Goal: Task Accomplishment & Management: Manage account settings

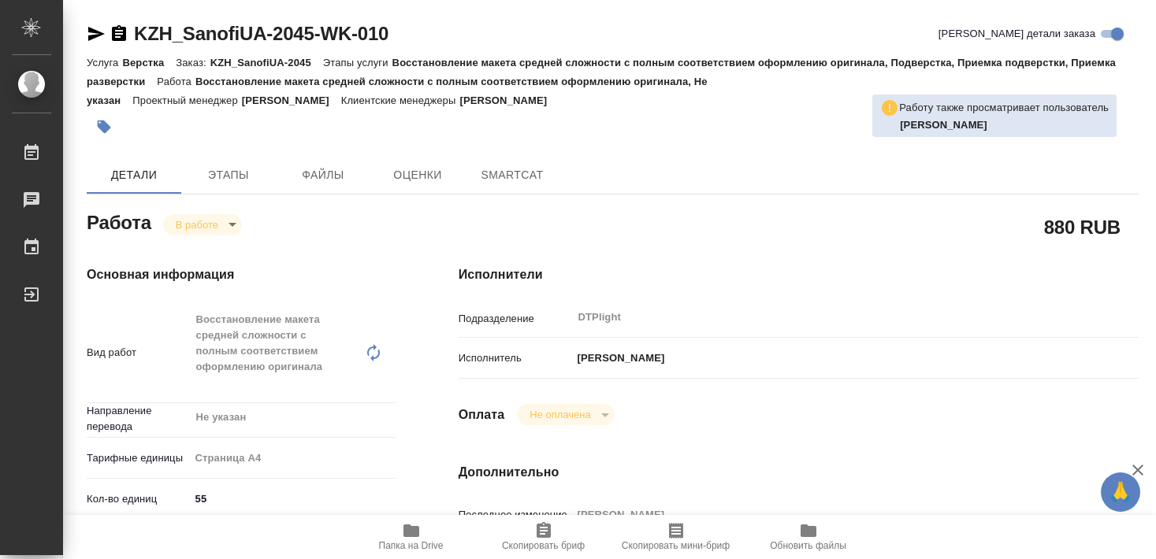
type textarea "x"
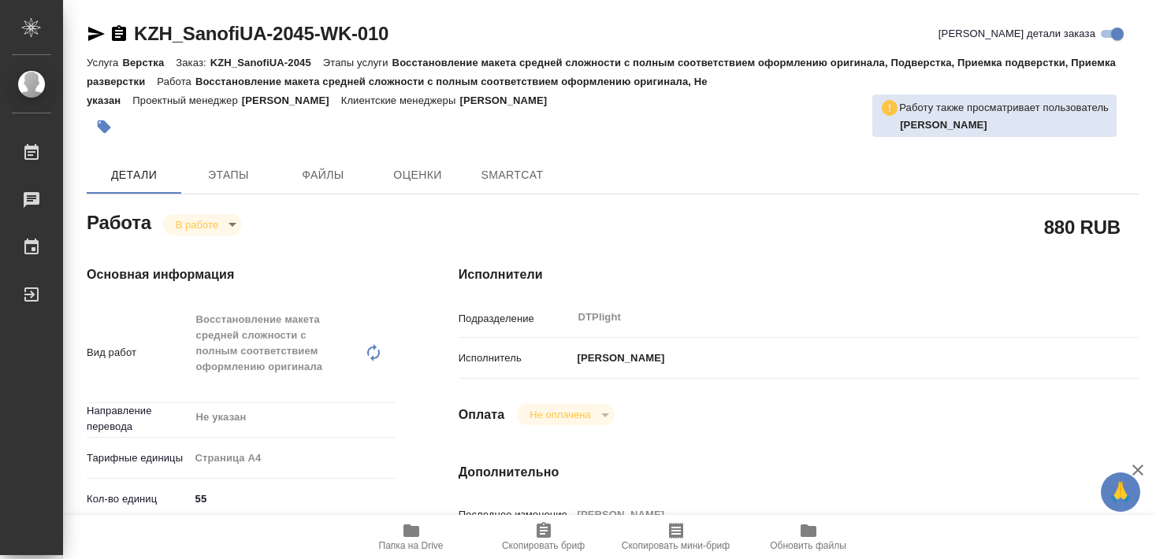
type textarea "x"
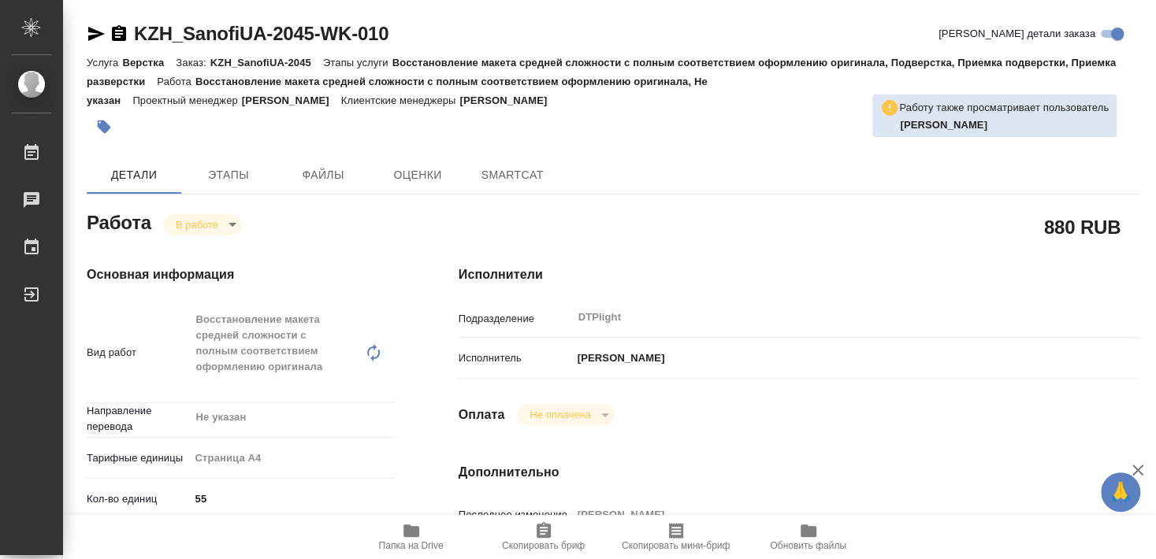
type textarea "x"
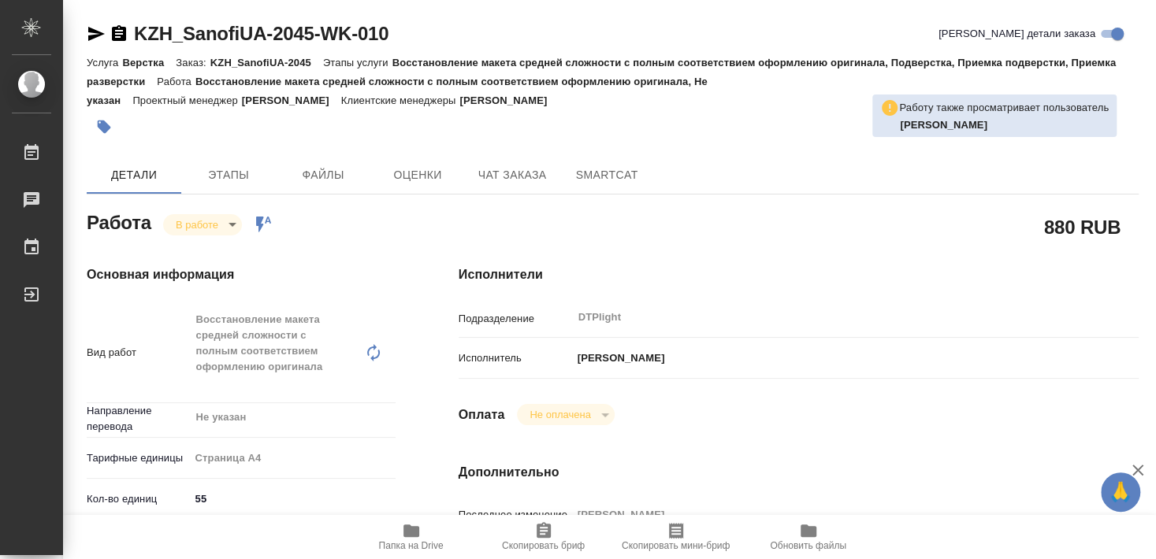
type textarea "x"
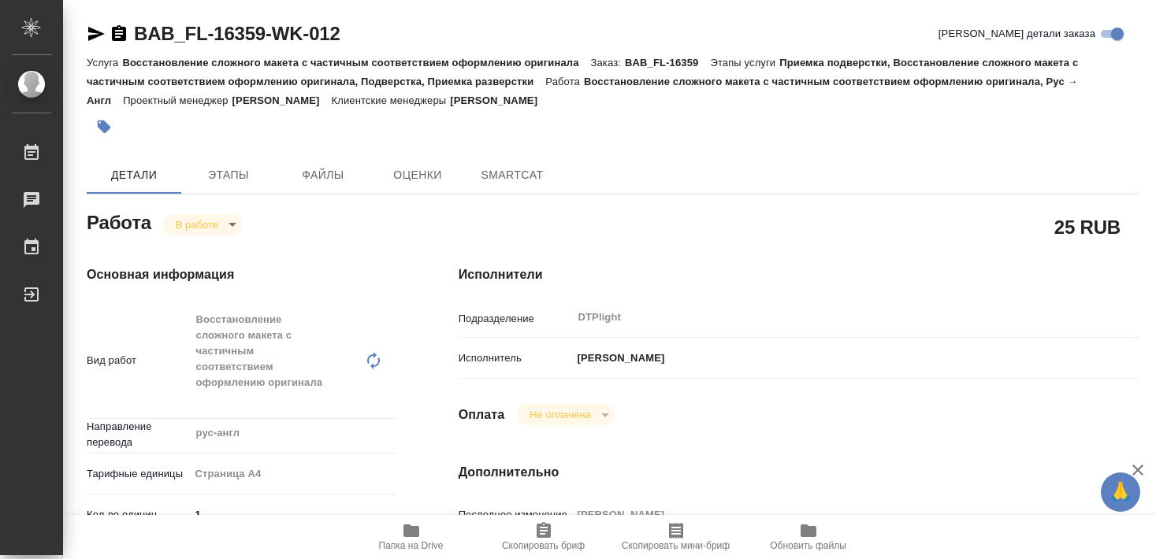
type textarea "x"
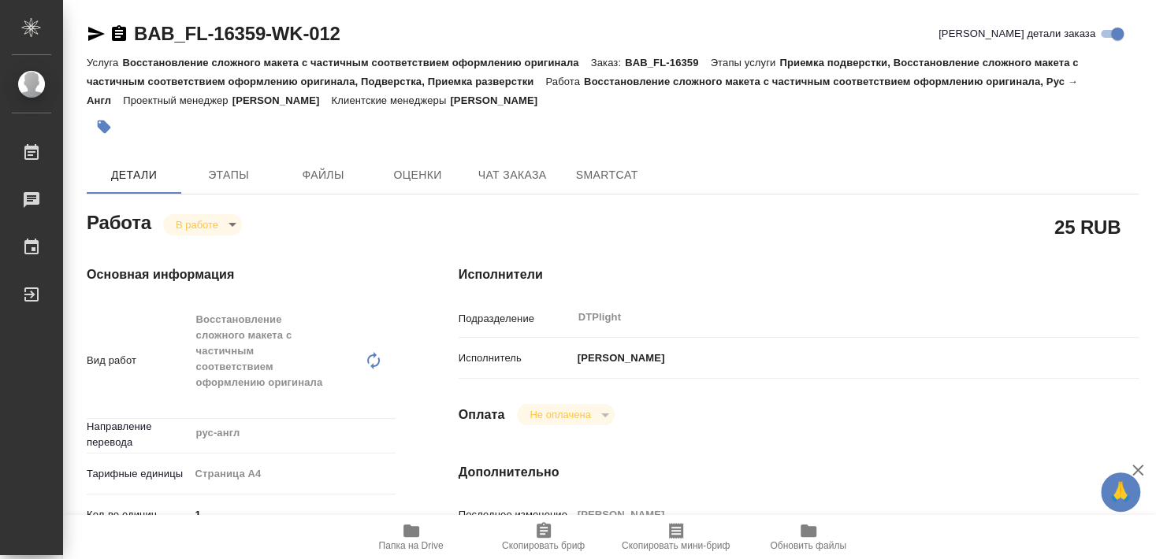
type textarea "x"
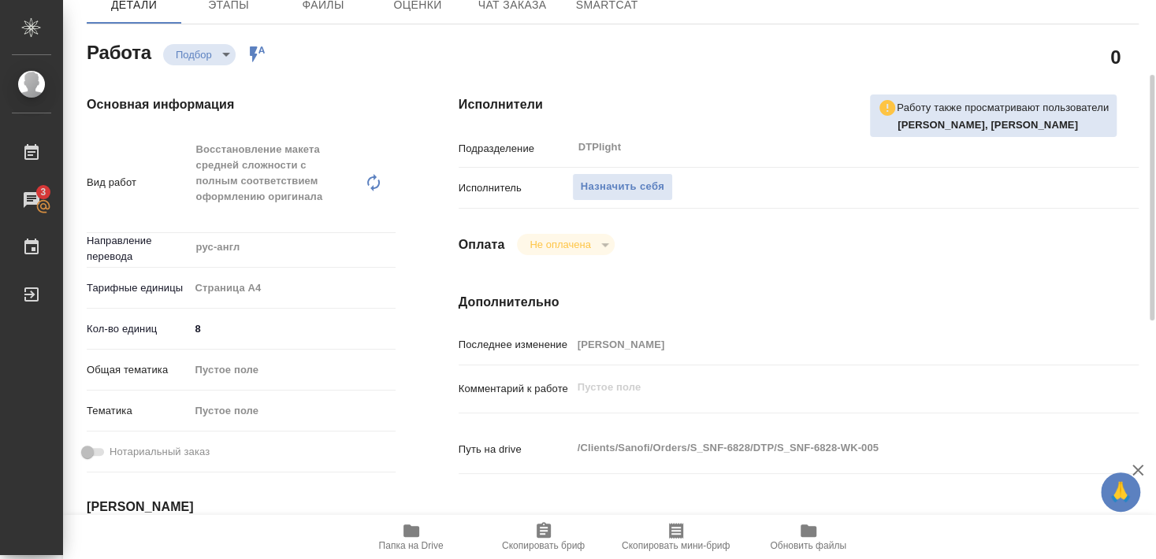
scroll to position [85, 0]
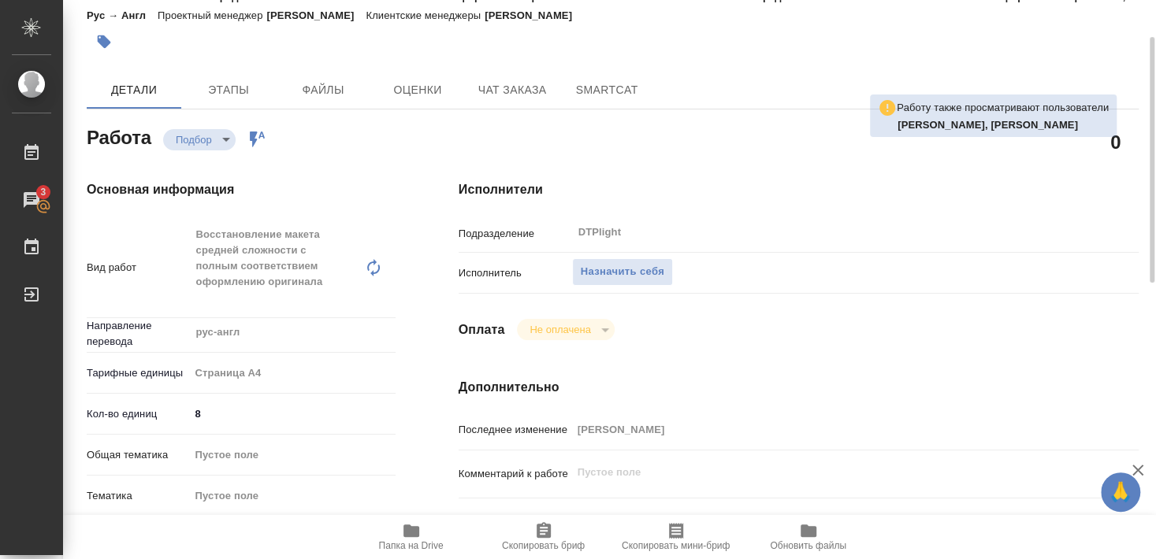
click at [411, 537] on icon "button" at bounding box center [411, 531] width 19 height 19
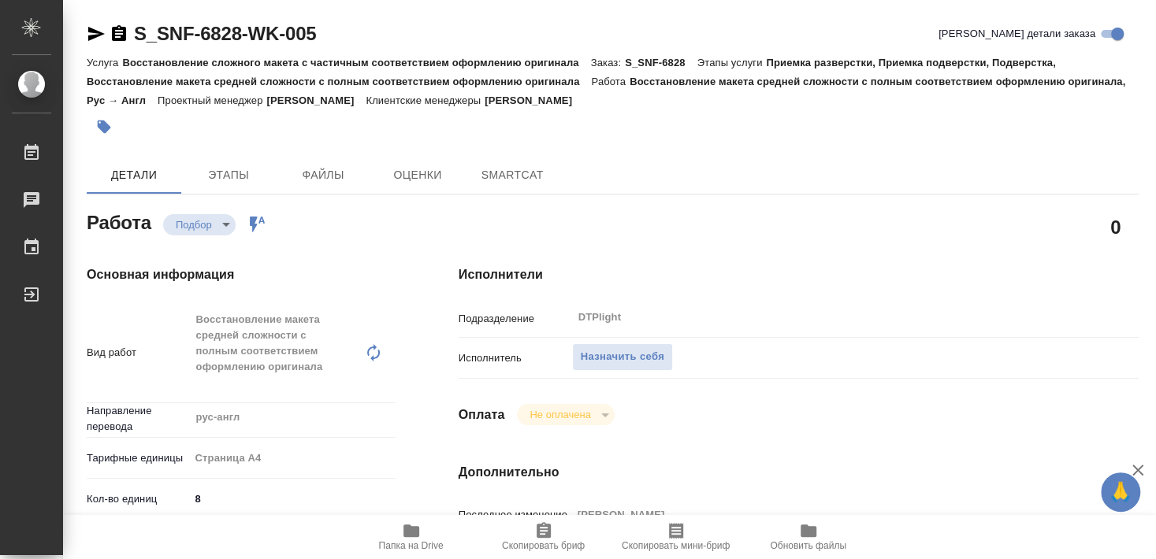
type textarea "x"
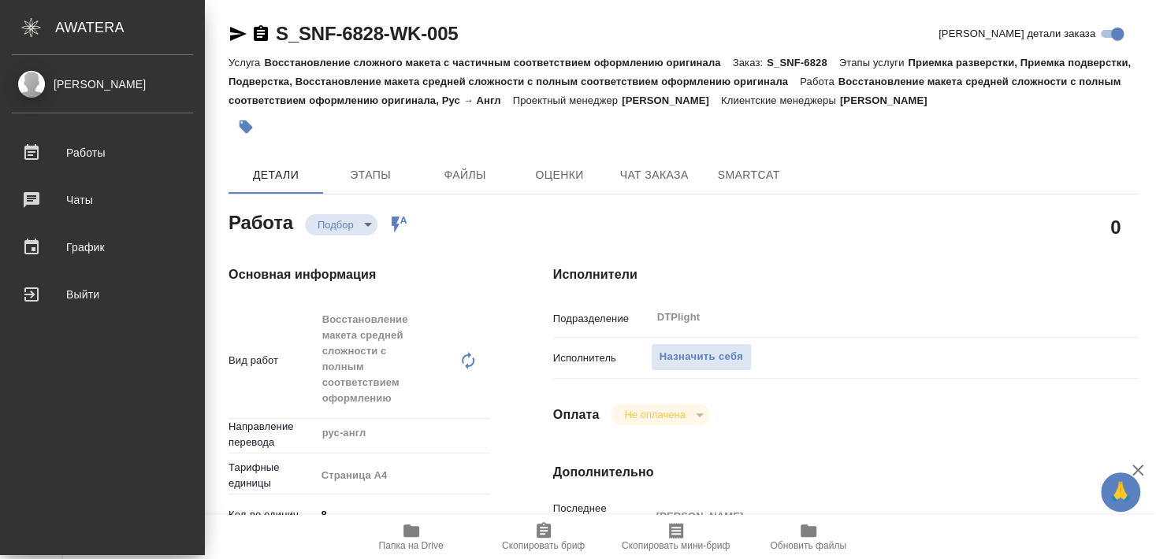
type textarea "x"
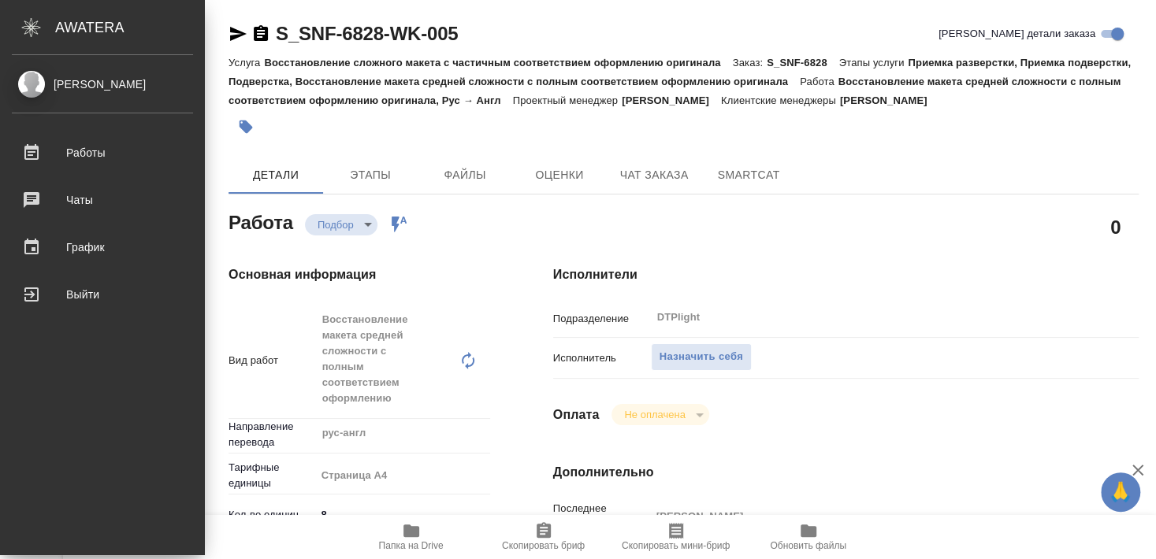
type textarea "x"
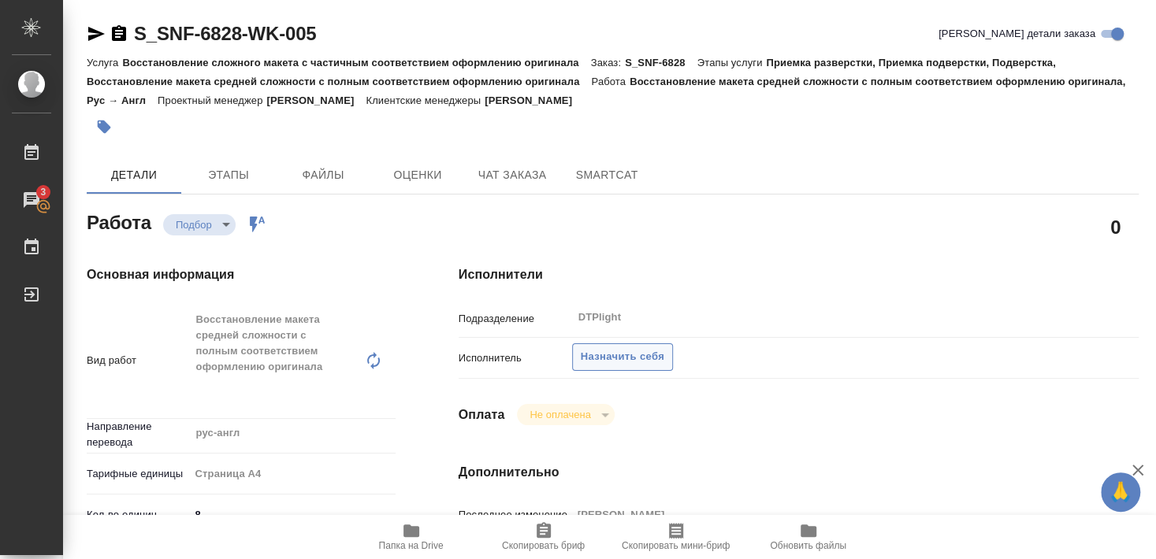
click at [622, 348] on span "Назначить себя" at bounding box center [623, 357] width 84 height 18
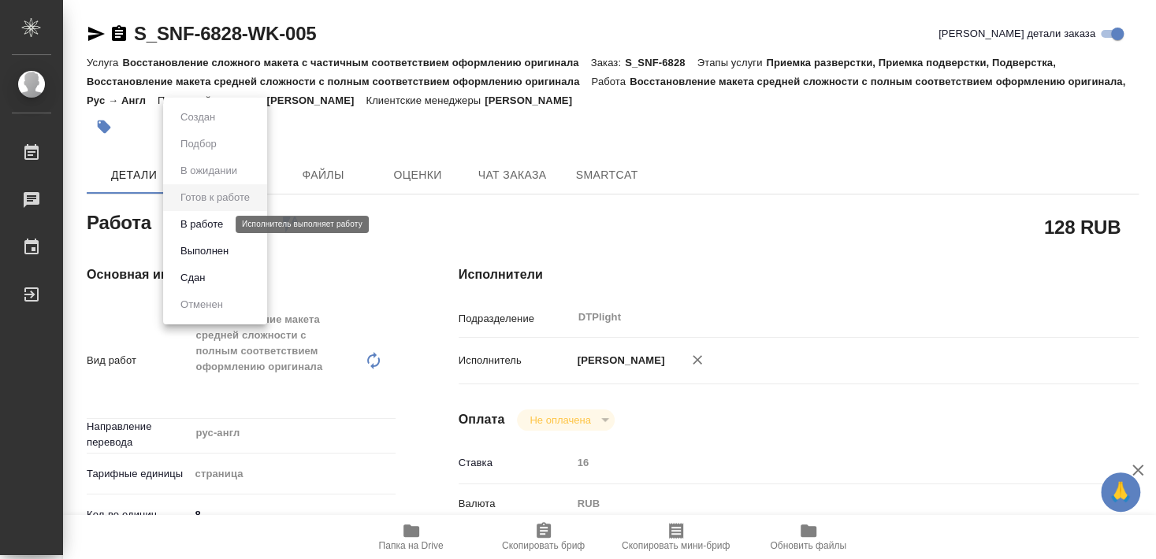
click at [211, 229] on button "В работе" at bounding box center [202, 224] width 52 height 17
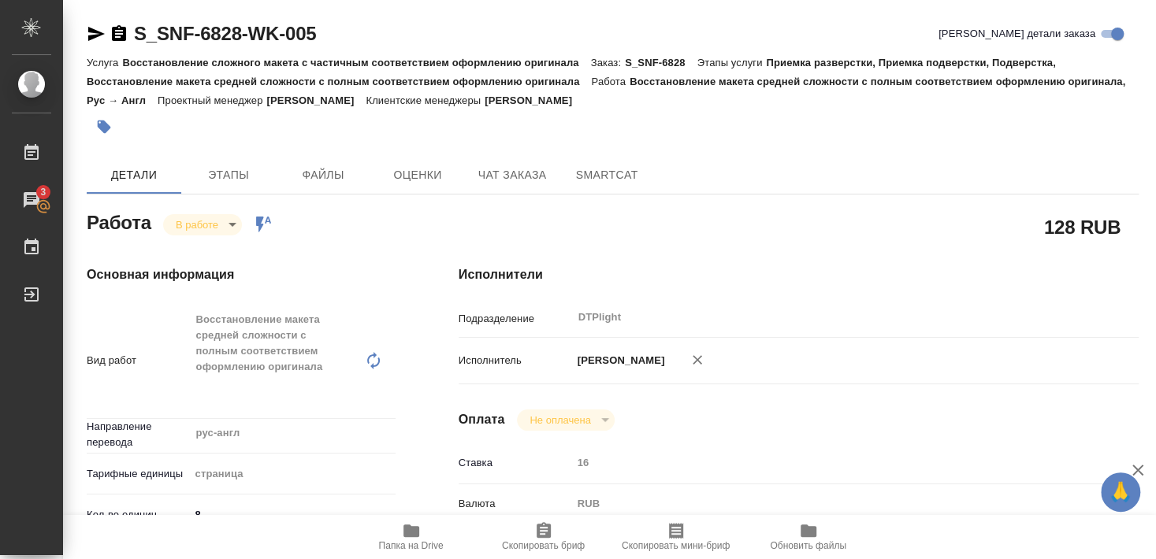
type textarea "x"
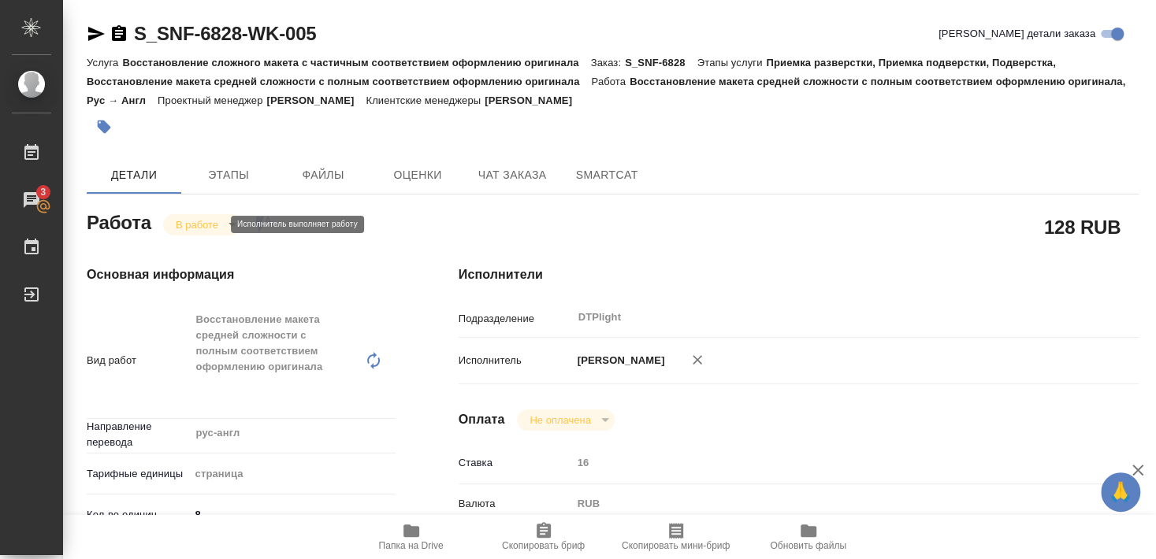
type textarea "x"
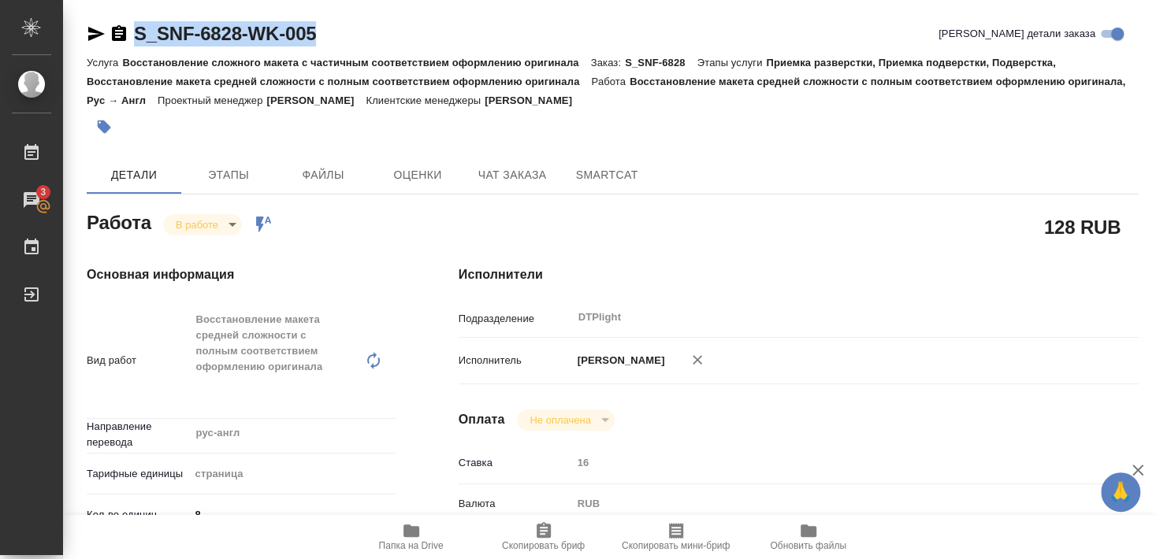
drag, startPoint x: 134, startPoint y: 45, endPoint x: 320, endPoint y: 48, distance: 186.0
click at [320, 48] on div "S_SNF-6828-WK-005 Кратко детали заказа" at bounding box center [613, 37] width 1052 height 32
copy link "S_SNF-6828-WK-005"
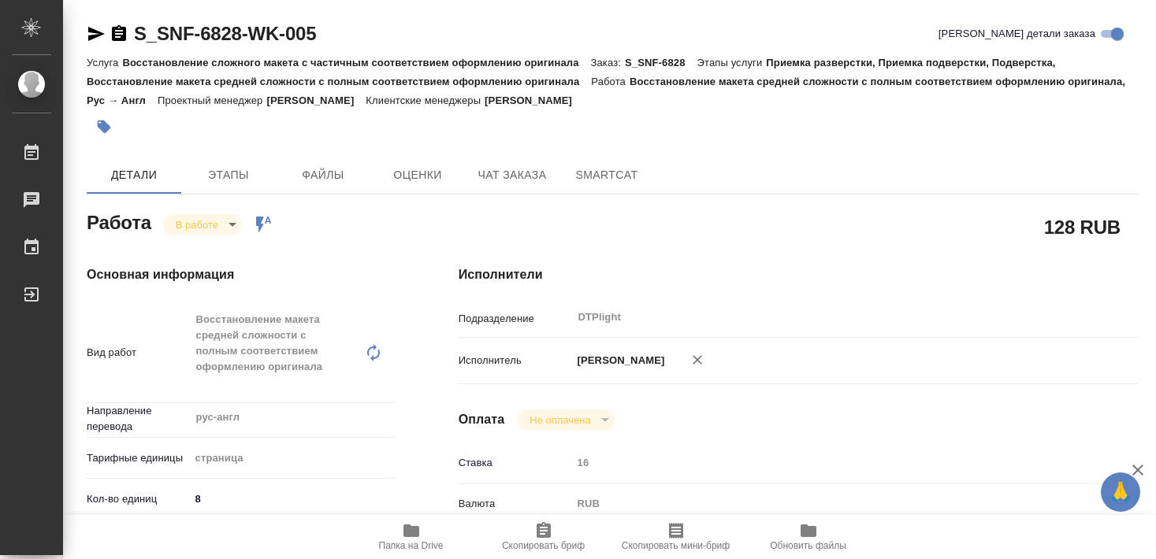
type textarea "x"
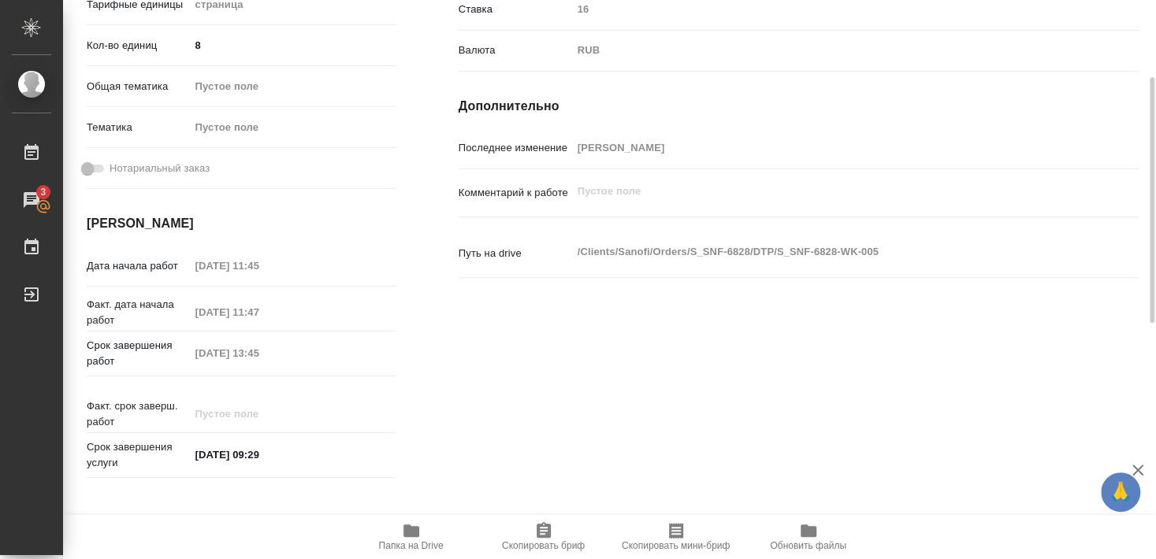
scroll to position [369, 0]
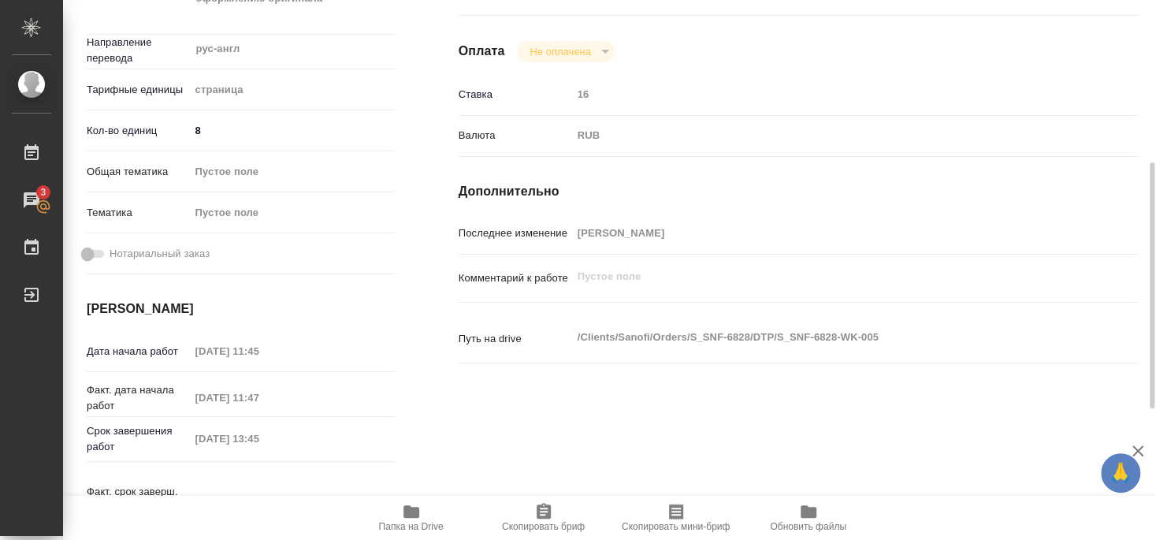
type textarea "x"
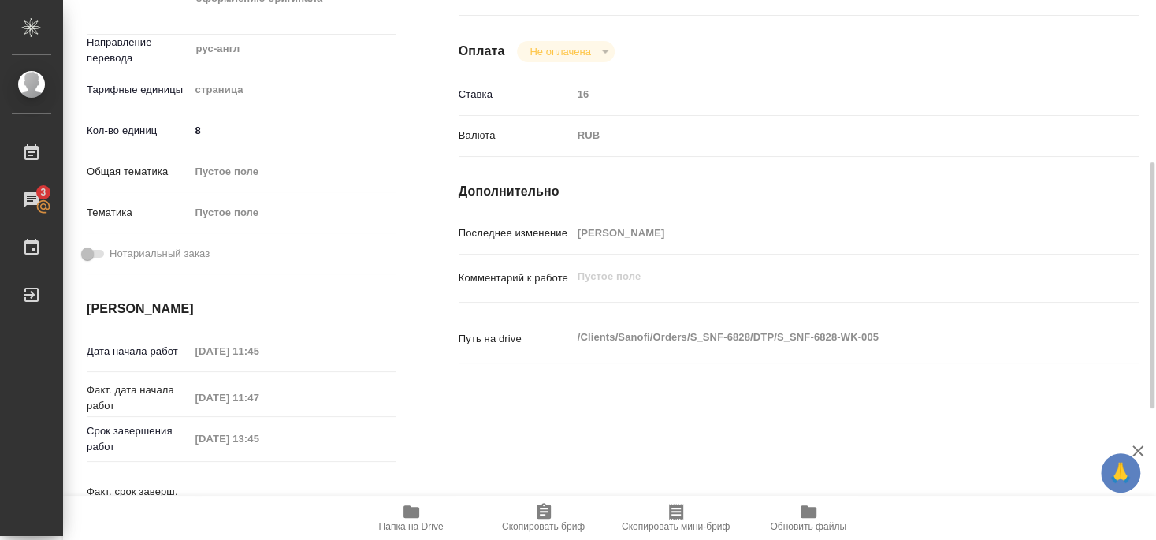
type textarea "x"
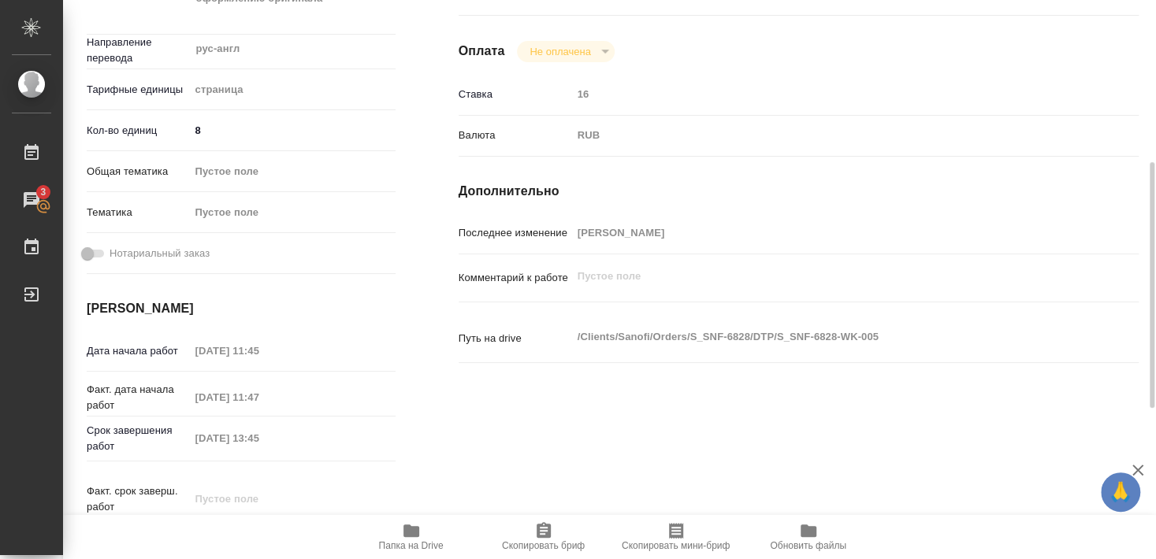
type textarea "x"
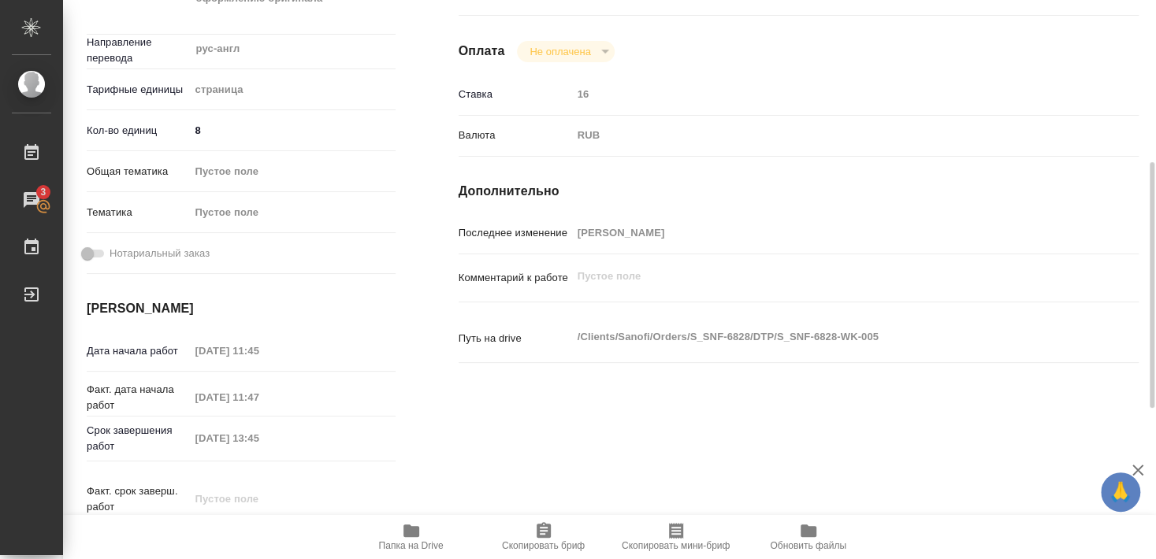
type textarea "x"
